Goal: Find specific page/section

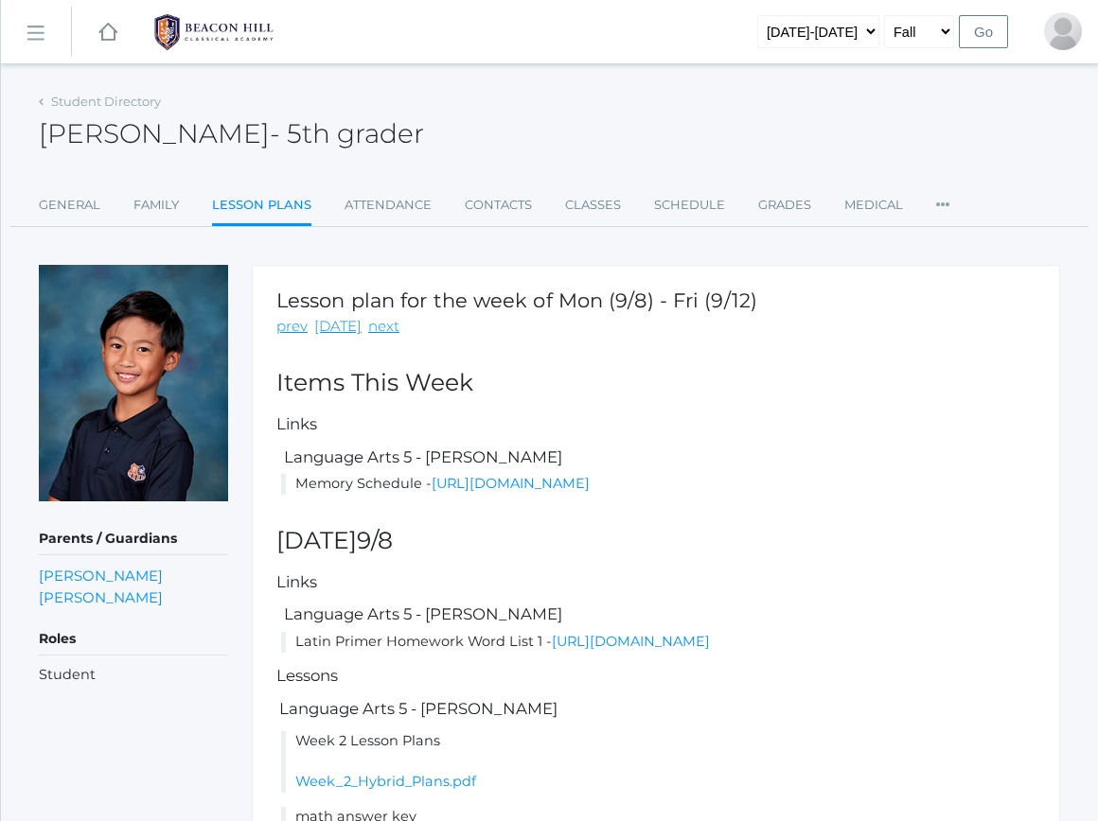
scroll to position [431, 0]
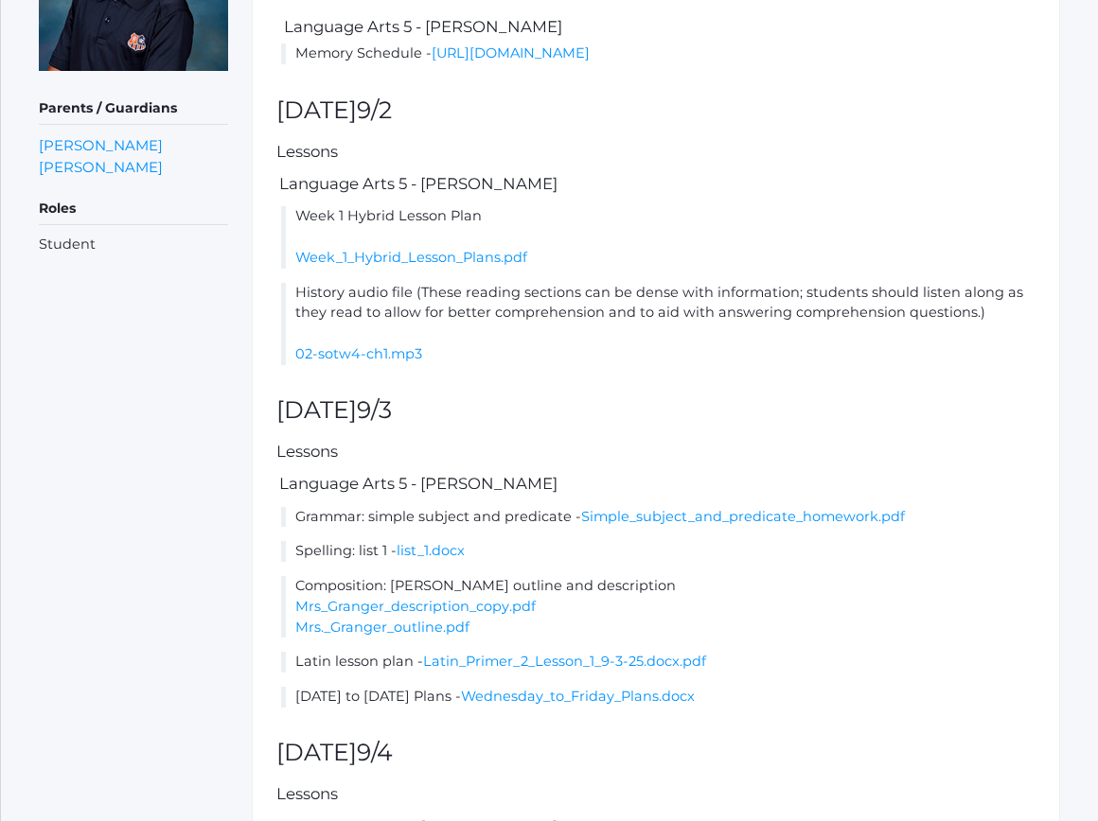
scroll to position [76, 0]
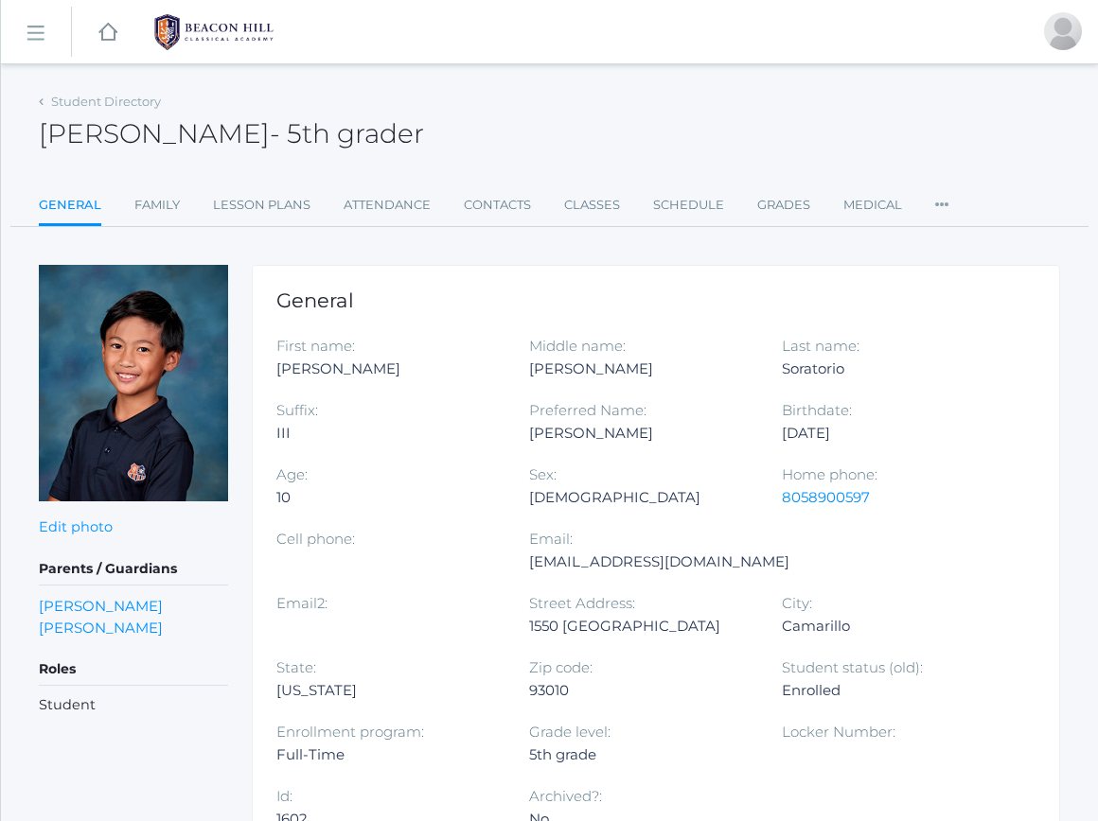
click at [161, 15] on img at bounding box center [214, 32] width 142 height 47
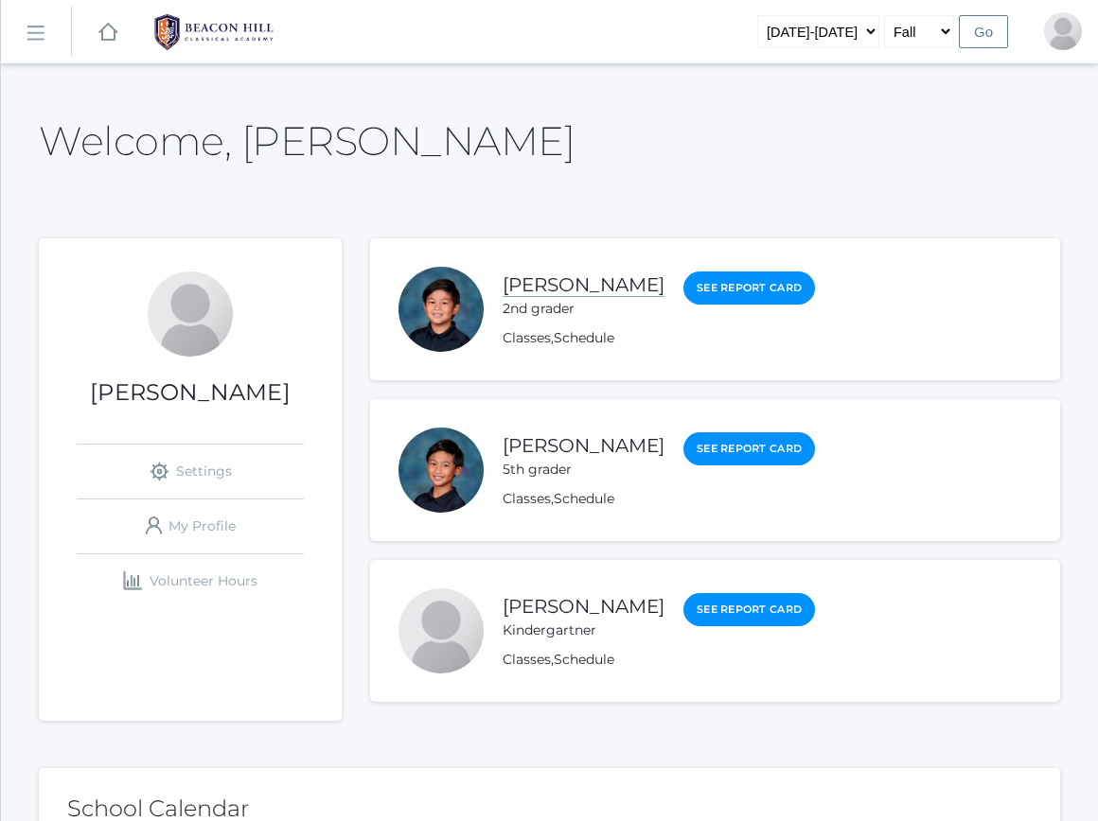
click at [581, 276] on link "[PERSON_NAME]" at bounding box center [584, 286] width 162 height 24
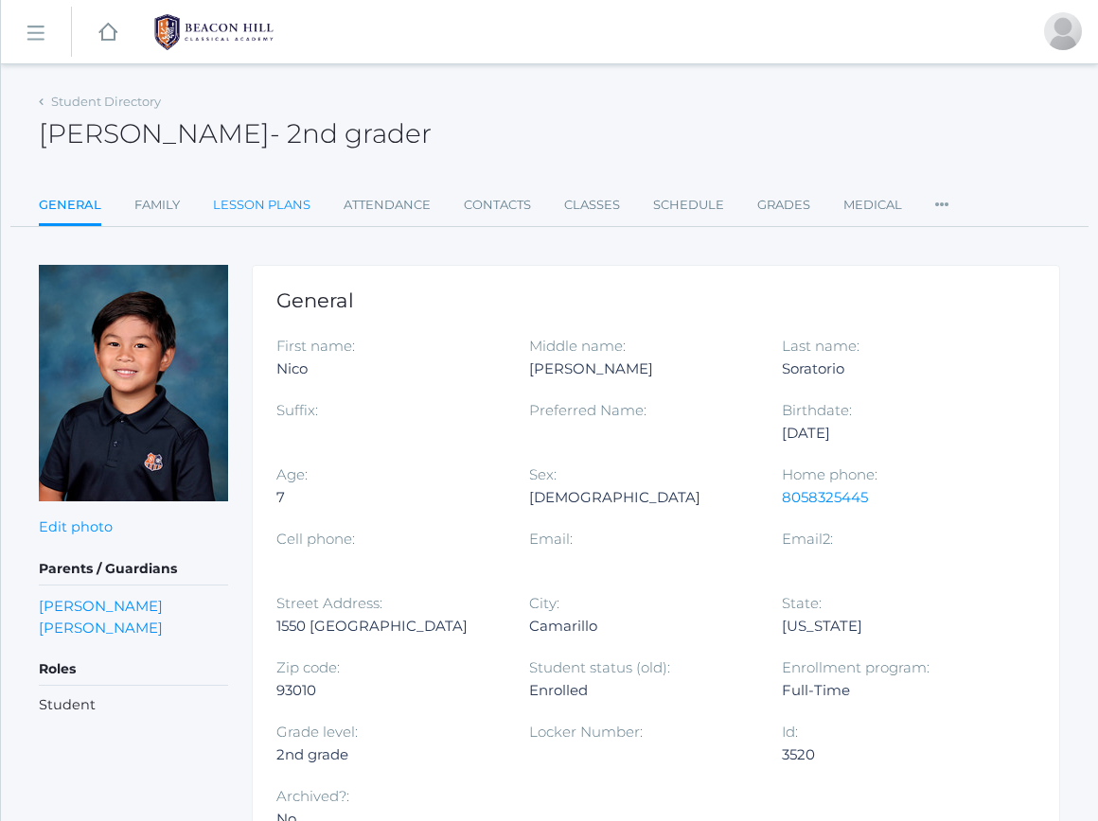
click at [246, 207] on link "Lesson Plans" at bounding box center [261, 205] width 97 height 38
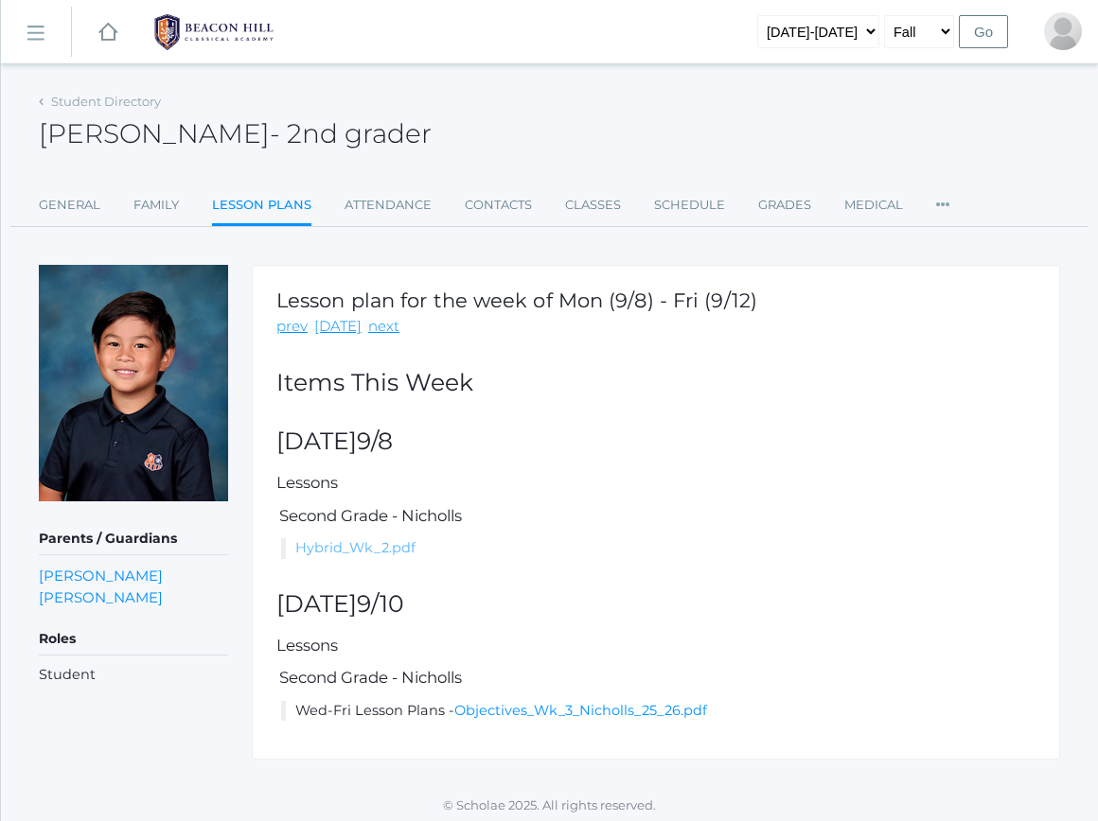
click at [379, 543] on link "Hybrid_Wk_2.pdf" at bounding box center [355, 547] width 120 height 17
